Goal: Find specific page/section: Find specific page/section

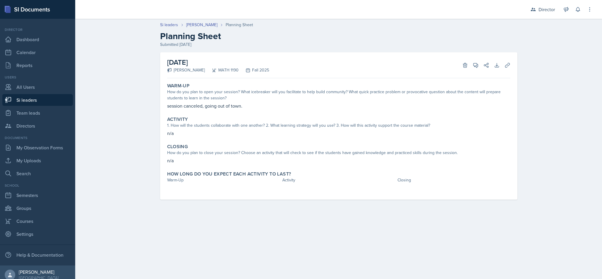
click at [543, 9] on div "Director" at bounding box center [546, 9] width 16 height 7
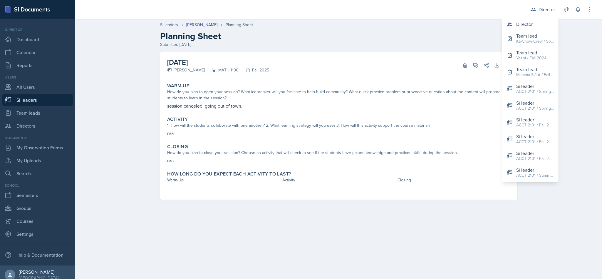
click at [519, 92] on div "ACCT 2101 / Spring 2024" at bounding box center [535, 91] width 38 height 6
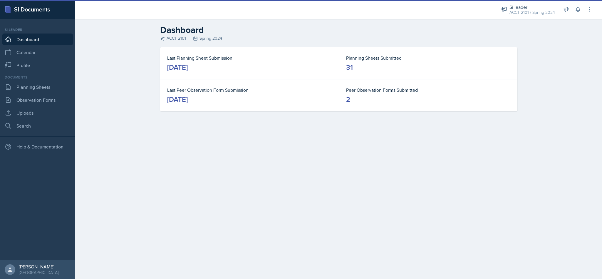
click at [21, 87] on link "Planning Sheets" at bounding box center [37, 87] width 70 height 12
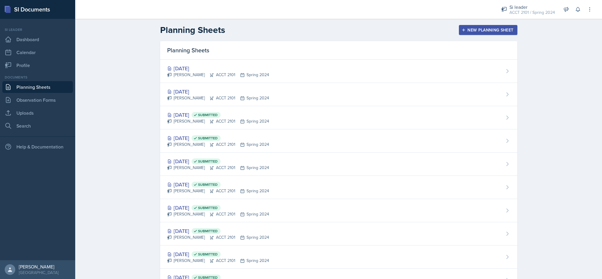
click at [19, 53] on link "Calendar" at bounding box center [37, 52] width 70 height 12
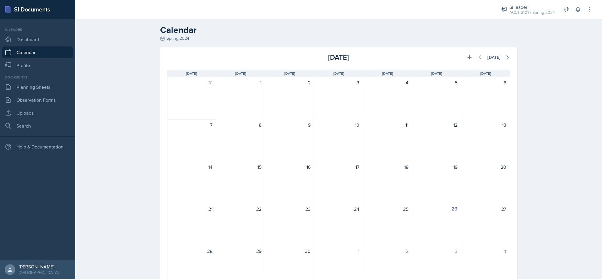
click at [464, 53] on button at bounding box center [469, 57] width 11 height 11
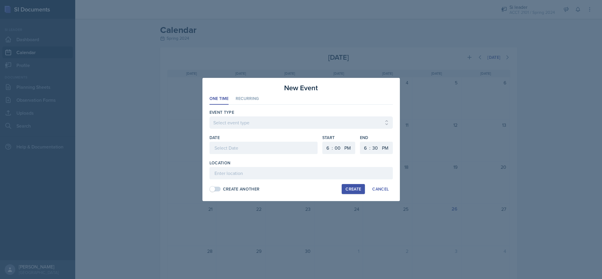
click at [359, 53] on div at bounding box center [301, 139] width 602 height 279
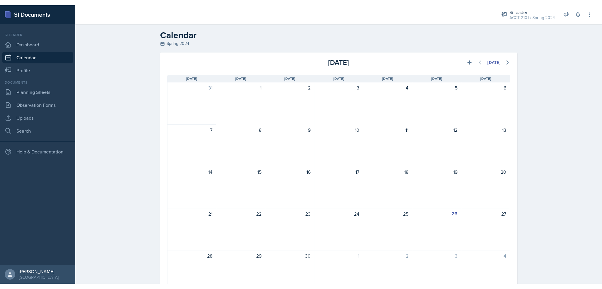
scroll to position [30, 0]
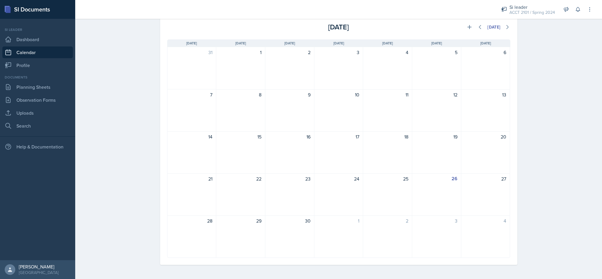
click at [350, 193] on div "24" at bounding box center [338, 194] width 49 height 42
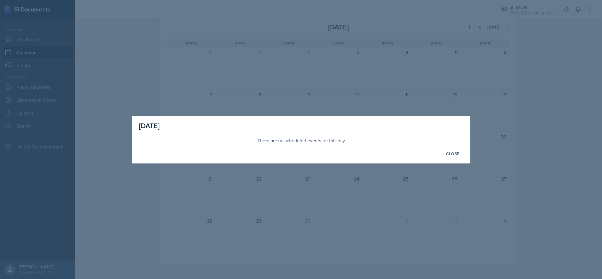
click at [333, 188] on div at bounding box center [301, 139] width 602 height 279
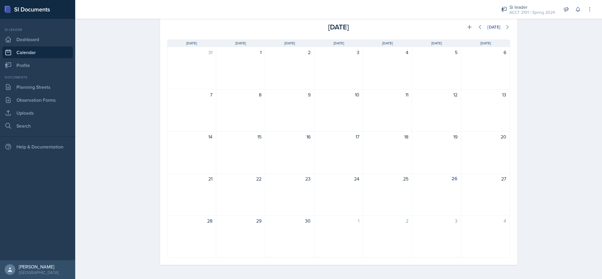
scroll to position [0, 0]
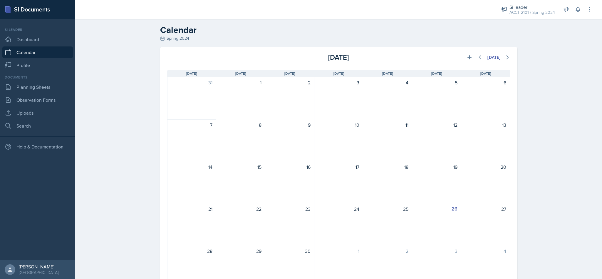
click at [584, 196] on div "Calendar Spring 2024 [DATE] [DATE] Event Type Select Event Type All Major Revie…" at bounding box center [338, 164] width 527 height 290
click at [528, 11] on div "ACCT 2101 / Spring 2024" at bounding box center [532, 12] width 46 height 6
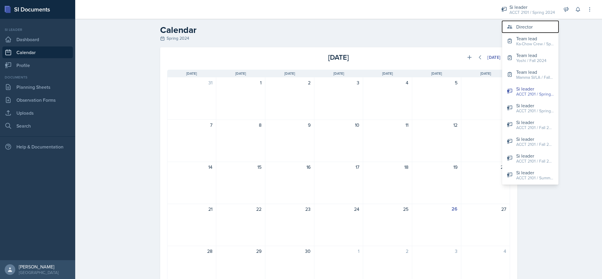
click at [525, 26] on div "Director" at bounding box center [524, 26] width 16 height 7
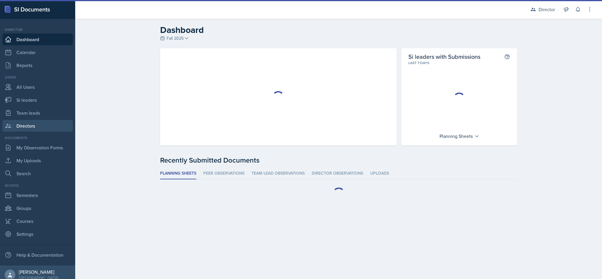
click at [19, 128] on link "Directors" at bounding box center [37, 126] width 70 height 12
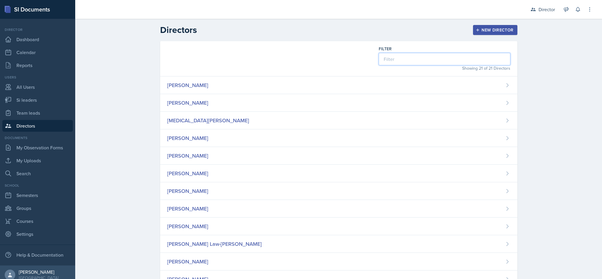
click at [433, 61] on input at bounding box center [445, 59] width 132 height 12
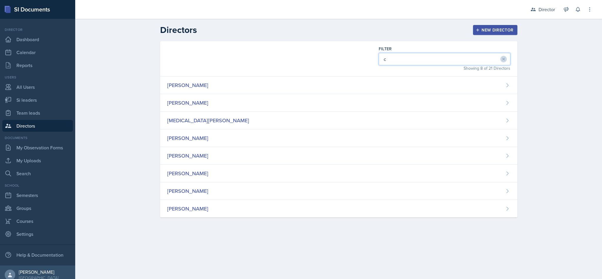
type input "ch"
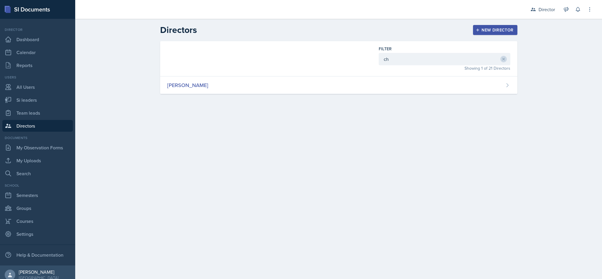
click at [311, 89] on div "[PERSON_NAME]" at bounding box center [338, 85] width 357 height 18
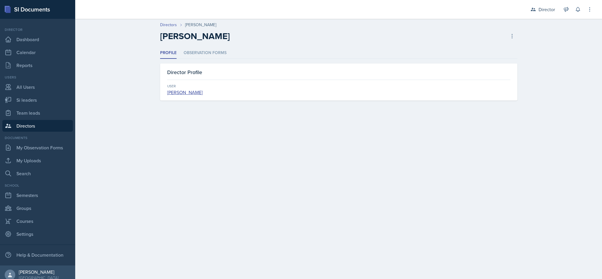
click at [201, 56] on li "Observation Forms" at bounding box center [205, 52] width 43 height 11
